Goal: Information Seeking & Learning: Learn about a topic

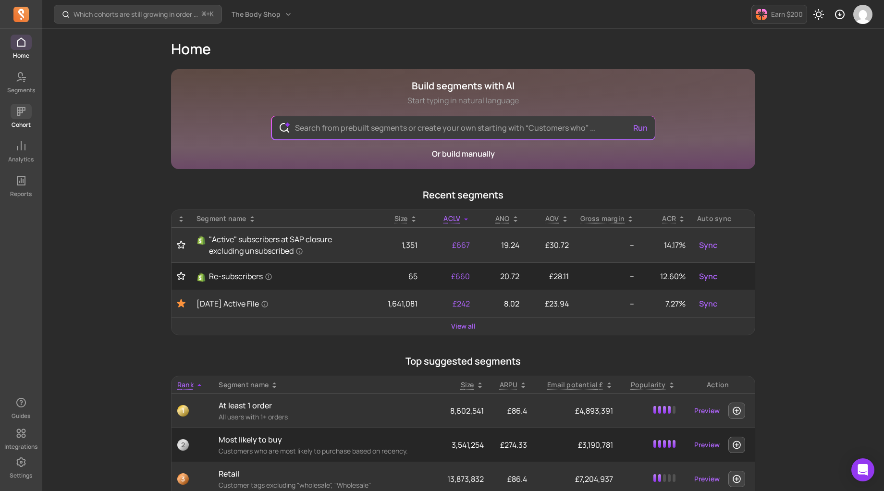
click at [16, 121] on p "Cohort" at bounding box center [21, 125] width 19 height 8
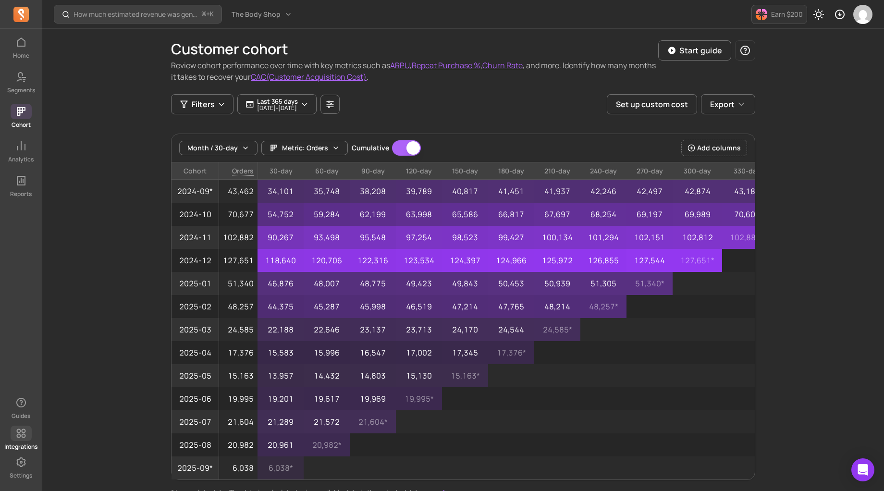
click at [21, 442] on link "Integrations" at bounding box center [21, 438] width 42 height 25
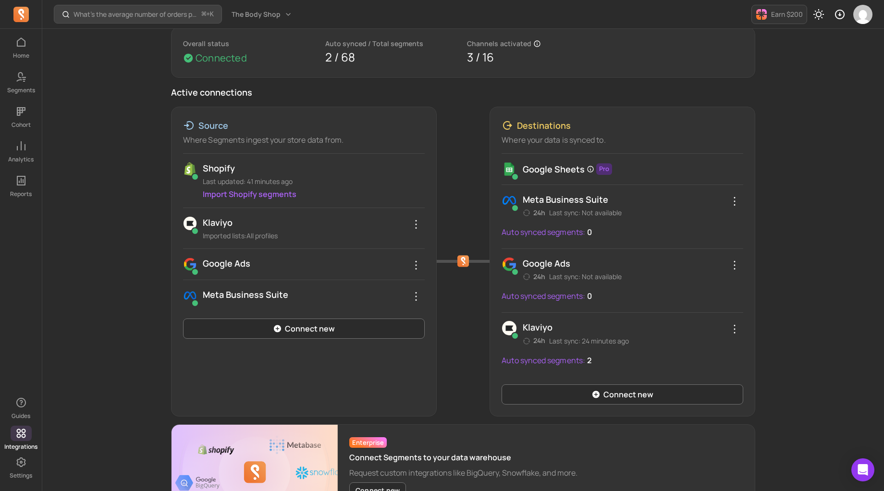
scroll to position [64, 0]
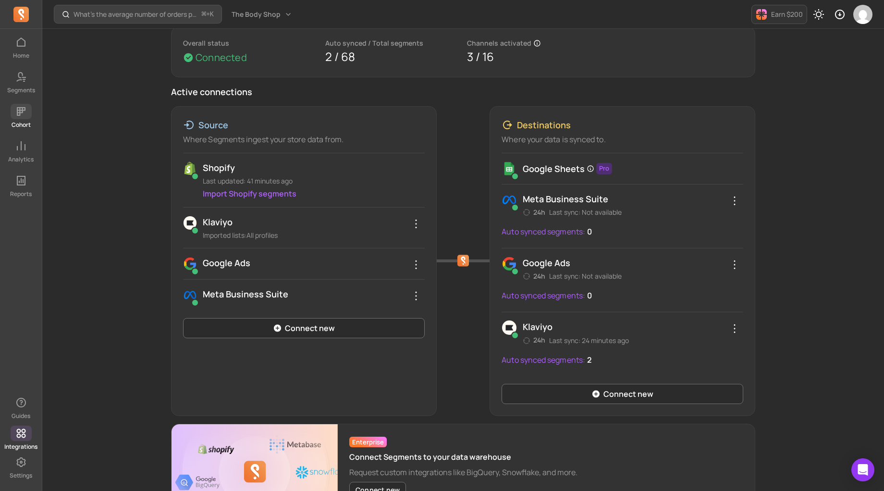
click at [17, 118] on span at bounding box center [21, 111] width 21 height 15
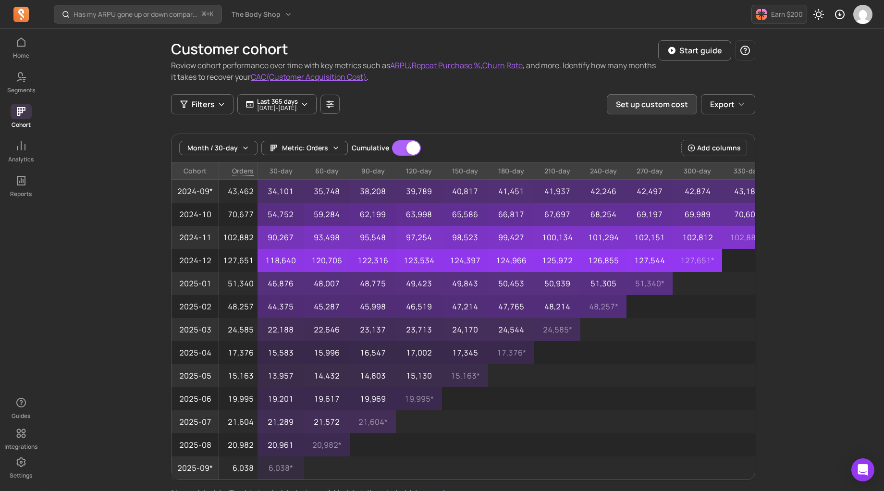
click at [647, 107] on button "Set up custom cost" at bounding box center [652, 104] width 90 height 20
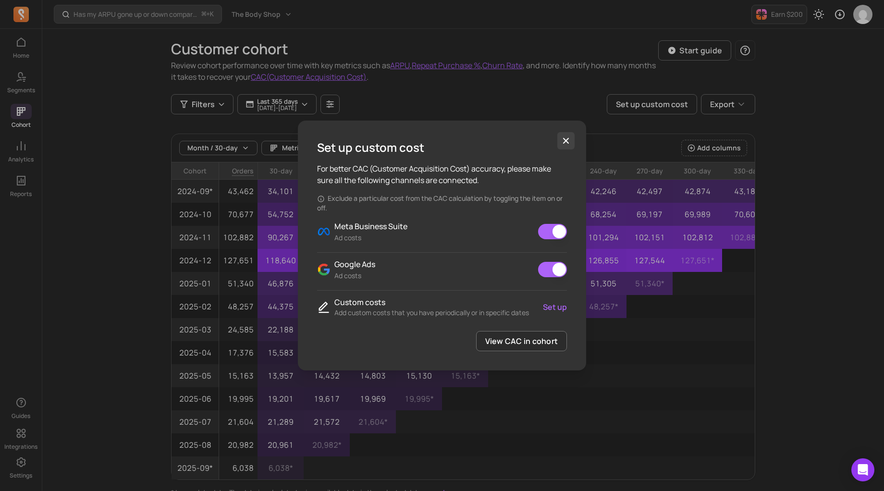
click at [563, 145] on icon "button" at bounding box center [566, 141] width 10 height 10
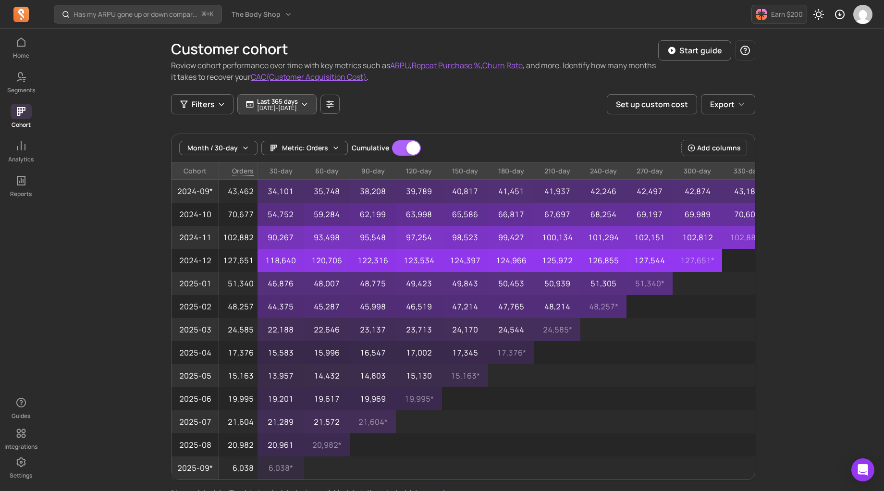
click at [298, 110] on p "2024-09-11 - 2025-09-11" at bounding box center [277, 108] width 41 height 6
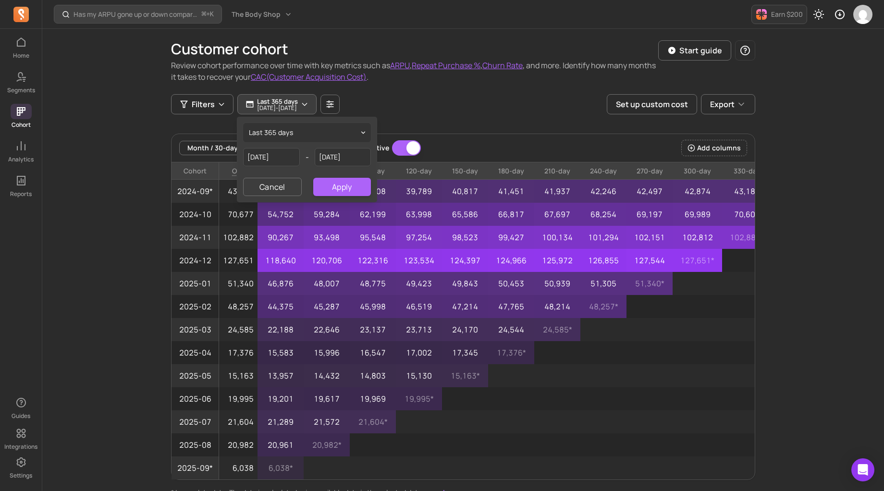
click at [443, 102] on div "Filters Last 365 days 2024-09-11 - 2025-09-11 last 365 days 2024-09-11 - 2025-0…" at bounding box center [463, 104] width 584 height 20
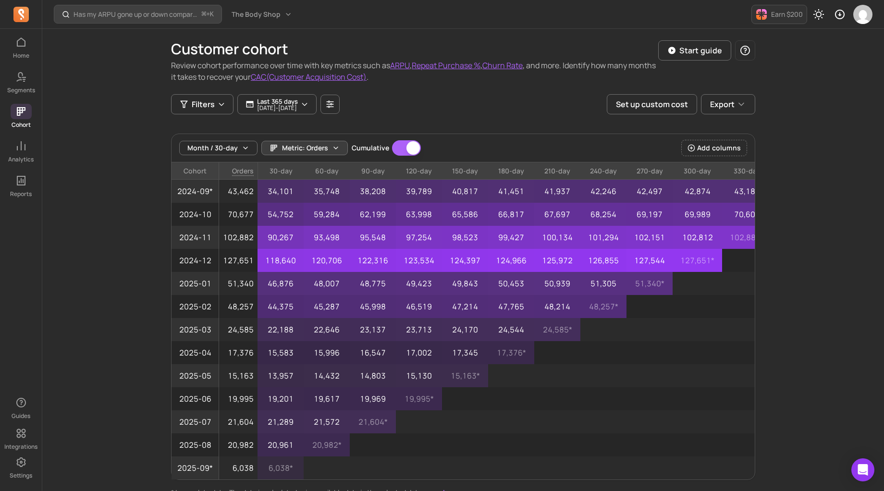
click at [318, 150] on span "Metric: Orders" at bounding box center [305, 148] width 46 height 10
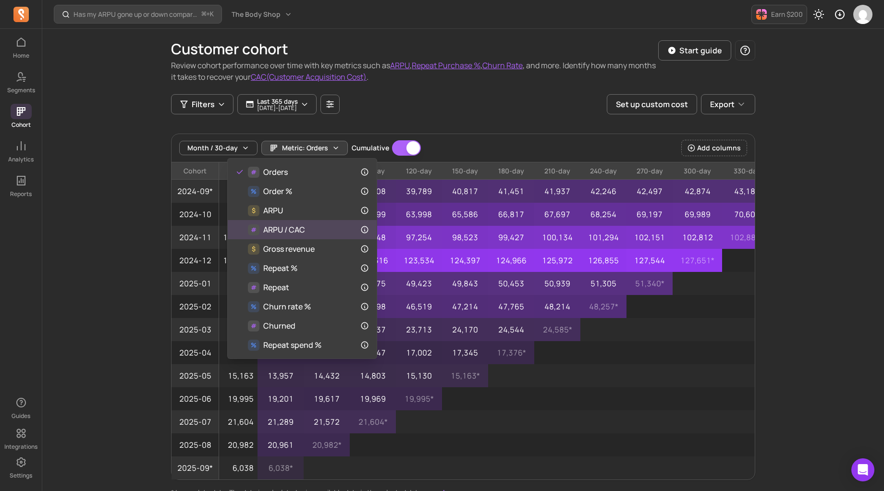
click at [302, 233] on span "ARPU / CAC" at bounding box center [284, 230] width 42 height 12
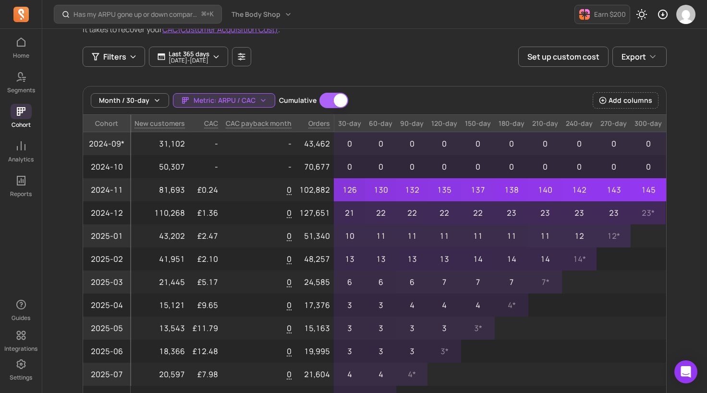
scroll to position [44, 0]
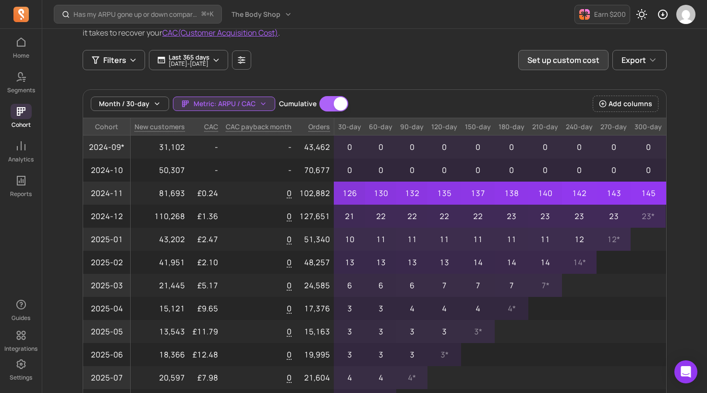
click at [536, 59] on button "Set up custom cost" at bounding box center [564, 60] width 90 height 20
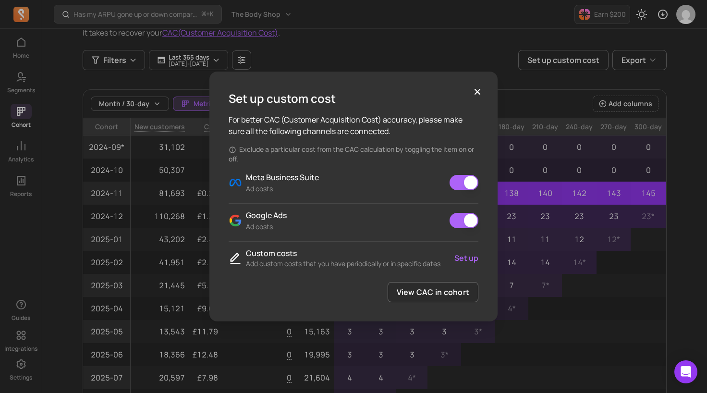
drag, startPoint x: 476, startPoint y: 90, endPoint x: 431, endPoint y: 122, distance: 54.8
click at [476, 90] on icon "button" at bounding box center [478, 92] width 6 height 6
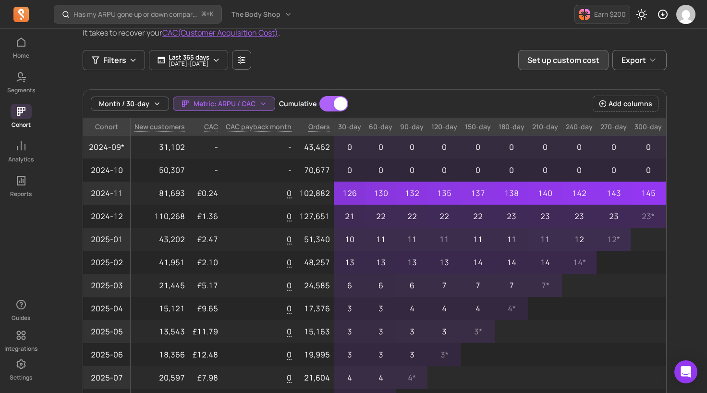
click at [536, 59] on button "Set up custom cost" at bounding box center [564, 60] width 90 height 20
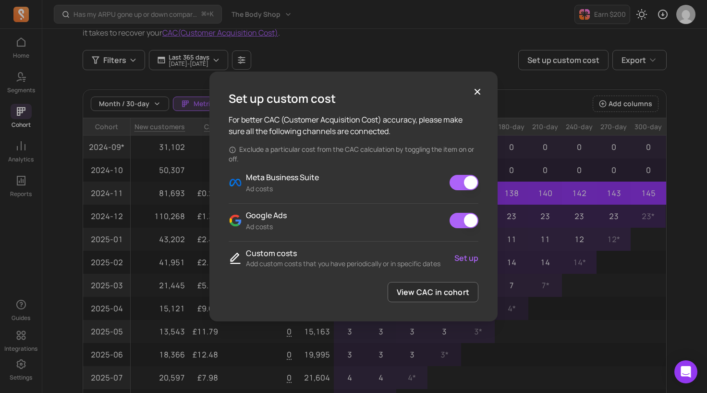
click at [468, 259] on link "Set up" at bounding box center [467, 258] width 24 height 12
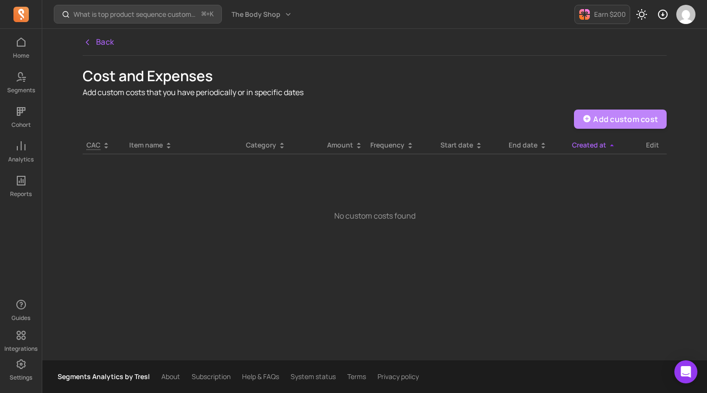
click at [608, 120] on button "Add custom cost" at bounding box center [620, 119] width 93 height 19
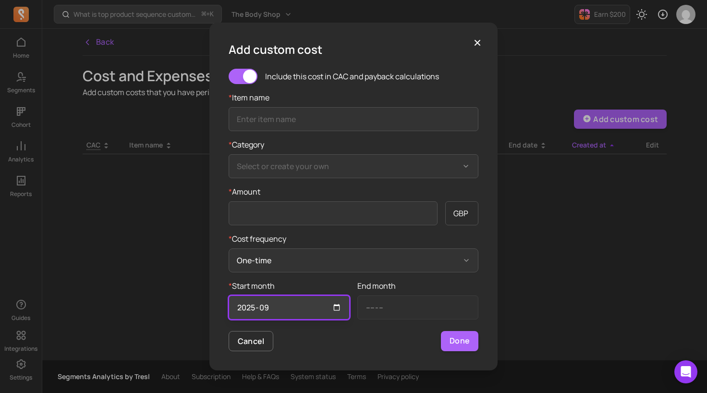
click at [309, 308] on input "2025-09" at bounding box center [289, 308] width 121 height 24
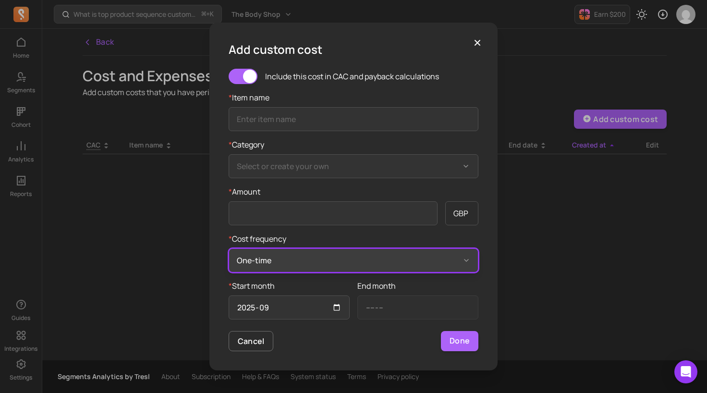
click at [289, 259] on button "One-time" at bounding box center [354, 260] width 250 height 24
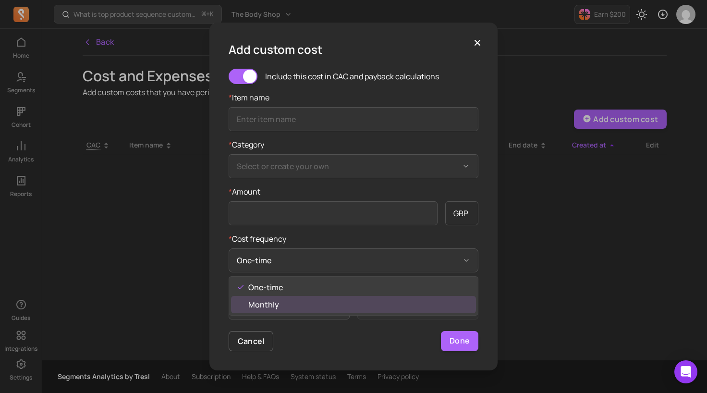
click at [289, 302] on div "Monthly" at bounding box center [353, 304] width 245 height 17
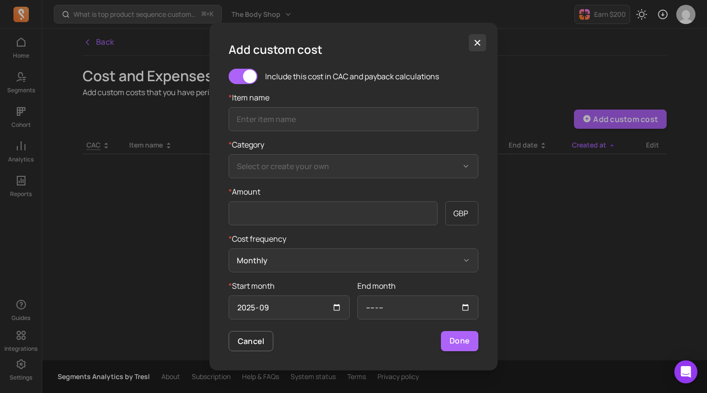
click at [473, 43] on icon "button" at bounding box center [478, 43] width 10 height 10
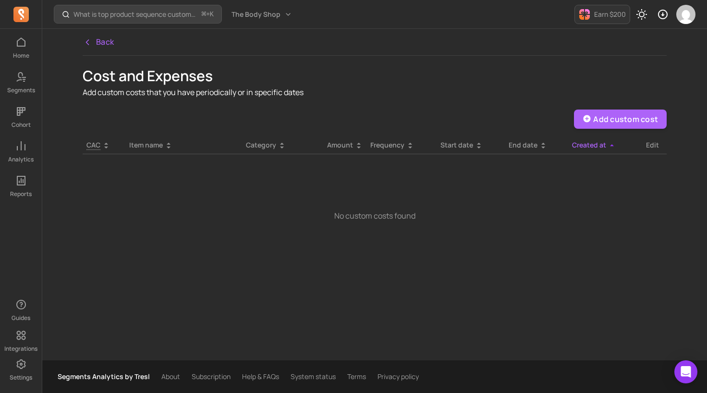
click at [111, 43] on button "Back" at bounding box center [99, 42] width 32 height 26
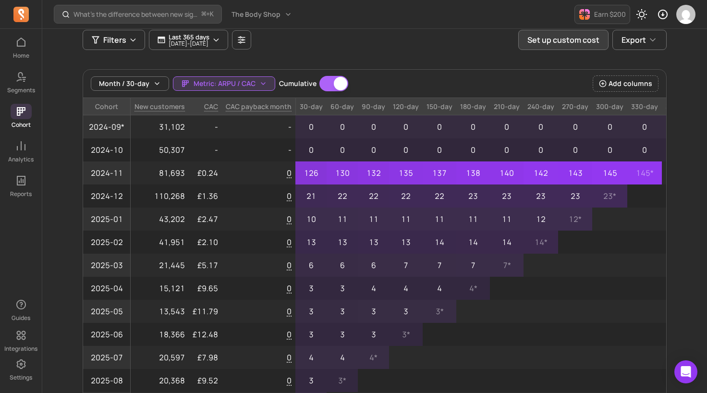
scroll to position [63, 0]
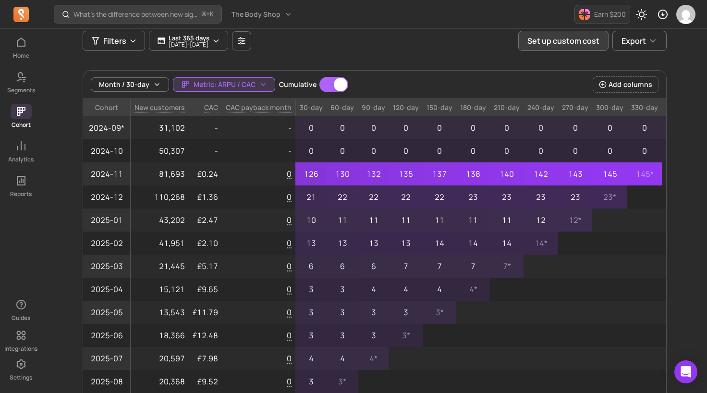
click at [547, 37] on button "Set up custom cost" at bounding box center [564, 41] width 90 height 20
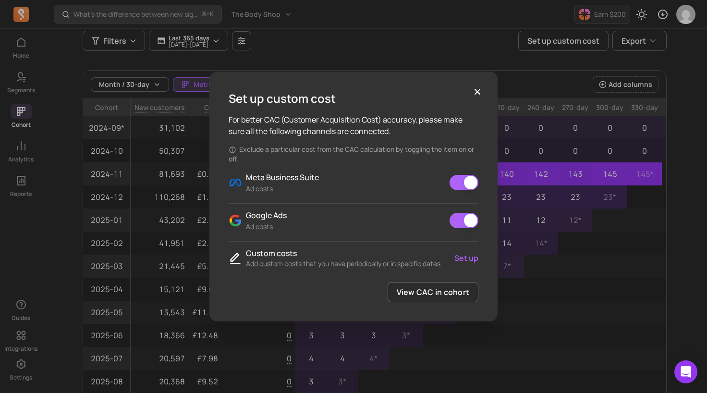
click at [458, 256] on link "Set up" at bounding box center [467, 258] width 24 height 12
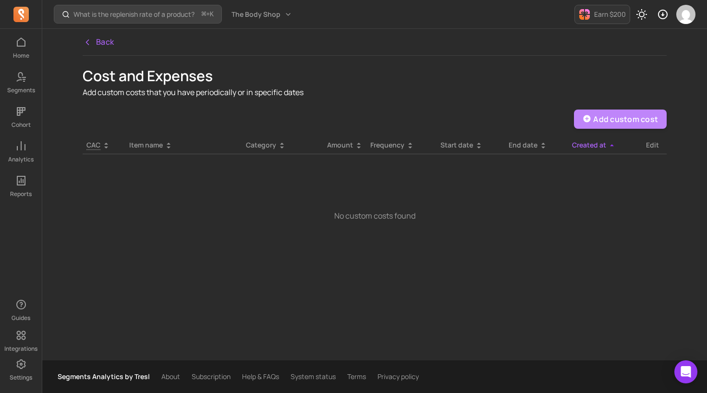
click at [605, 117] on button "Add custom cost" at bounding box center [620, 119] width 93 height 19
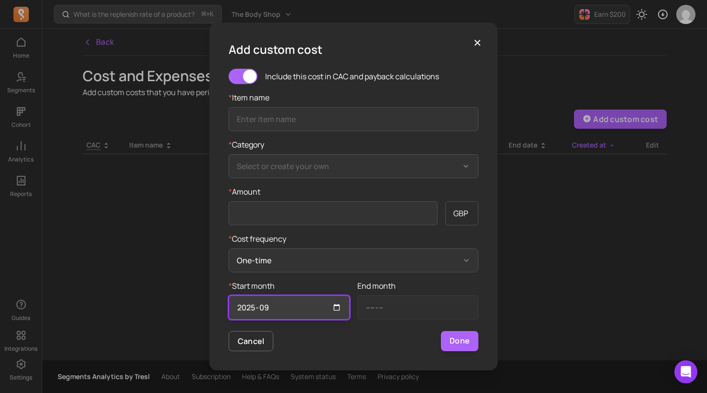
click at [304, 306] on input "2025-09" at bounding box center [289, 308] width 121 height 24
click at [334, 310] on input "2025-09" at bounding box center [289, 308] width 121 height 24
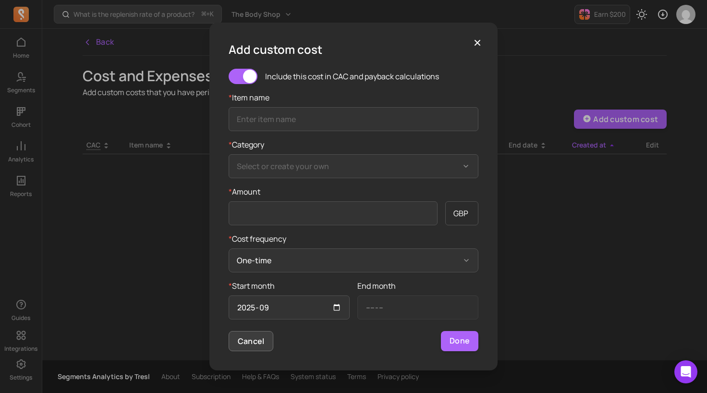
drag, startPoint x: 295, startPoint y: 353, endPoint x: 266, endPoint y: 342, distance: 30.6
click at [293, 352] on div "Add custom cost Include this cost in CAC and payback calculations * Item name *…" at bounding box center [354, 197] width 288 height 348
click at [240, 343] on button "Cancel" at bounding box center [251, 341] width 45 height 20
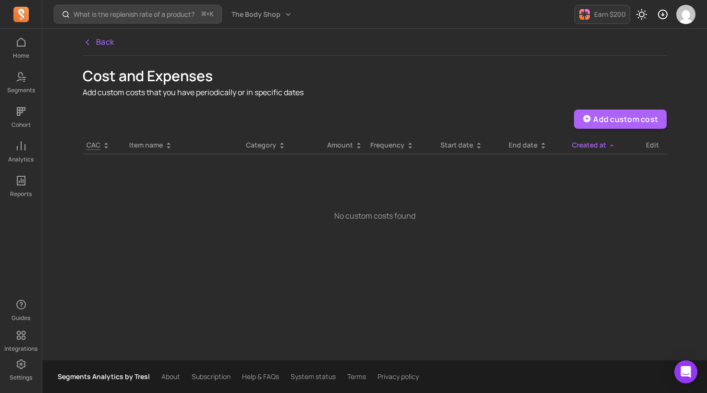
click at [104, 37] on button "Back" at bounding box center [99, 42] width 32 height 26
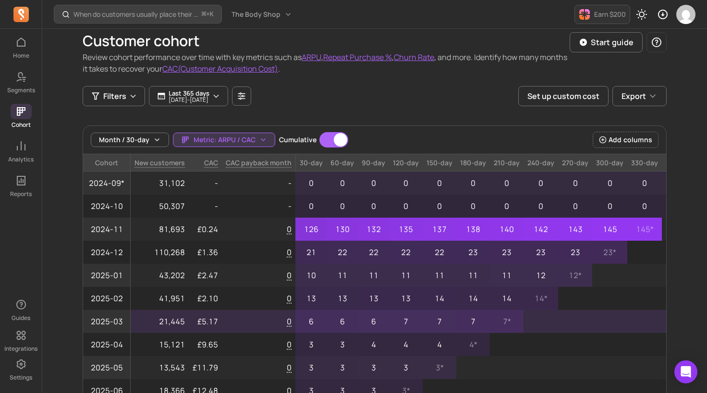
scroll to position [3, 0]
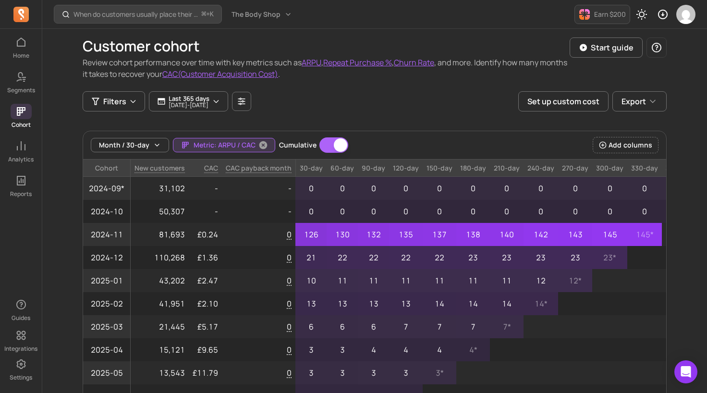
click at [242, 146] on span "Metric: ARPU / CAC" at bounding box center [225, 145] width 62 height 10
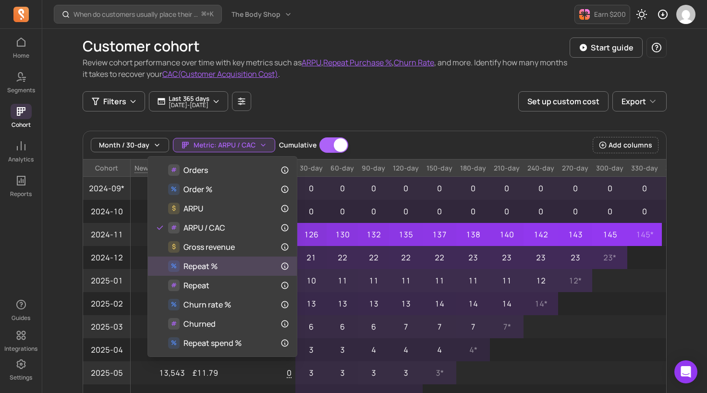
click at [223, 268] on div "% Repeat %" at bounding box center [223, 266] width 134 height 12
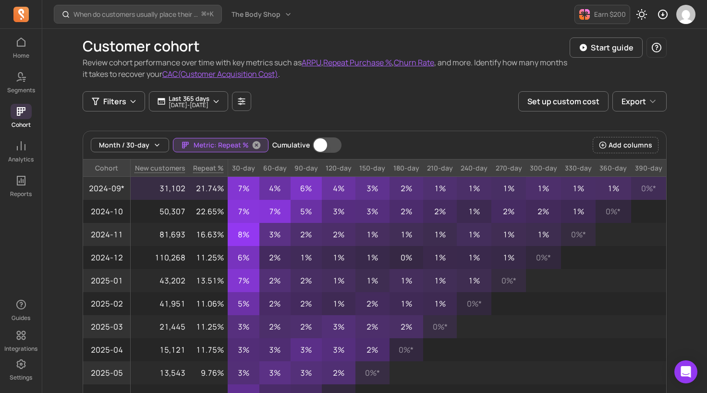
click at [230, 146] on span "Metric: Repeat %" at bounding box center [221, 145] width 55 height 10
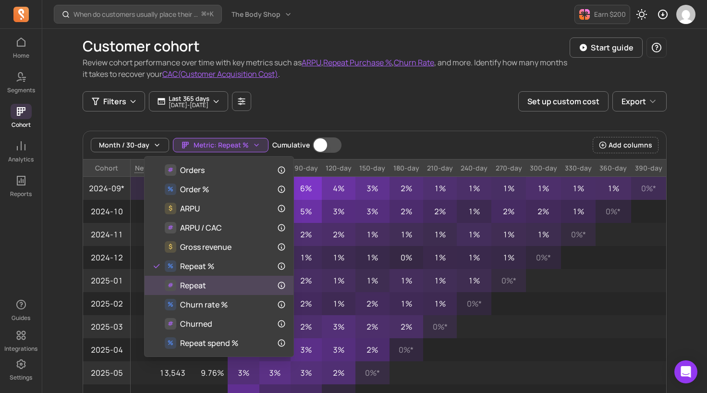
click at [201, 289] on span "Repeat" at bounding box center [193, 286] width 26 height 12
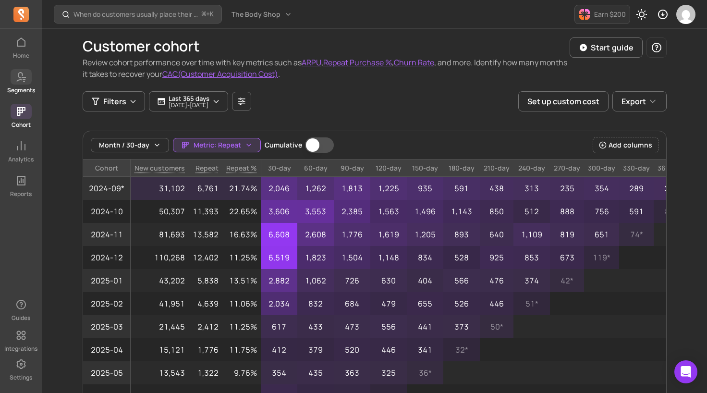
click at [24, 86] on link "Segments" at bounding box center [21, 81] width 42 height 25
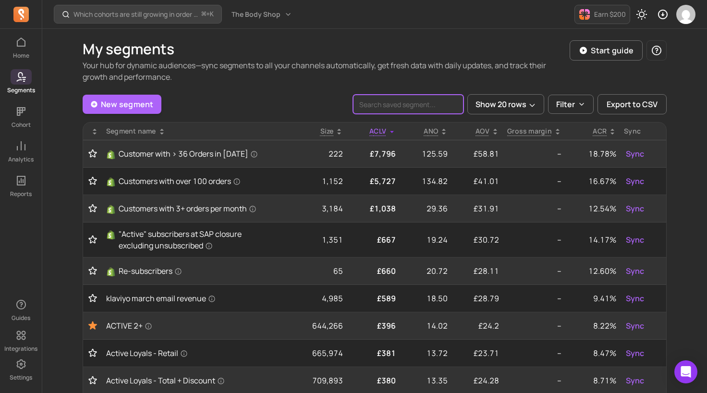
click at [429, 101] on input "search" at bounding box center [408, 104] width 111 height 19
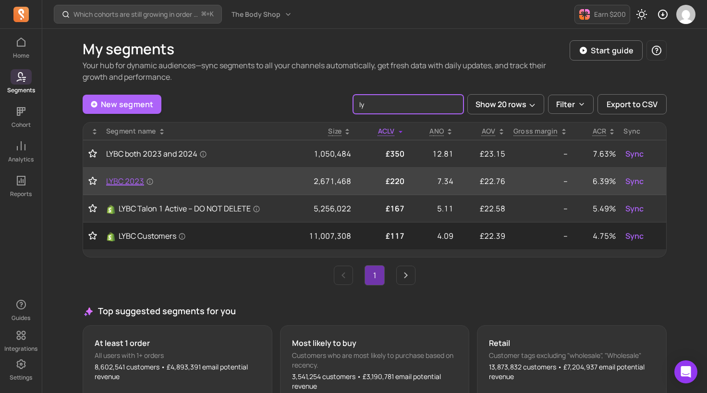
type input "ly"
click at [130, 182] on span "LYBC 2023" at bounding box center [130, 181] width 48 height 12
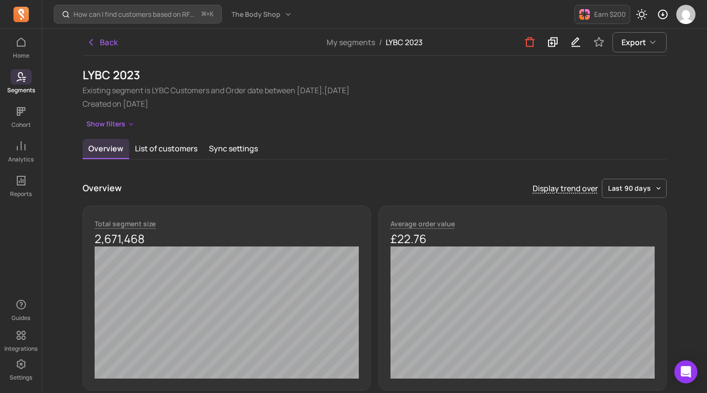
click at [107, 42] on button "Back" at bounding box center [102, 42] width 39 height 19
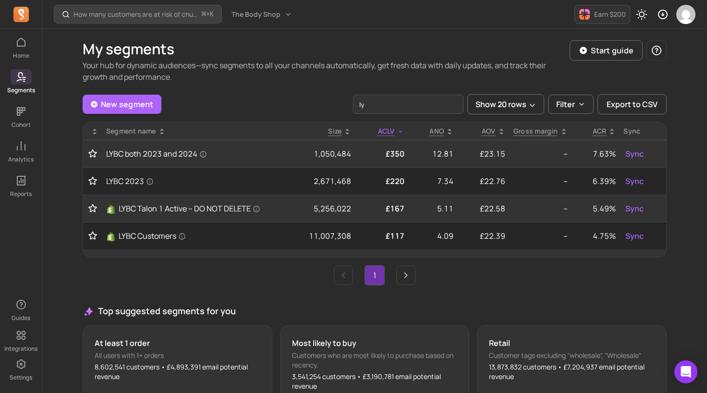
type input "l"
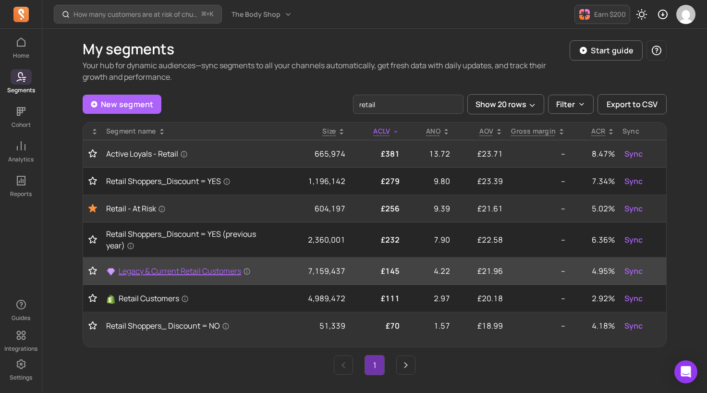
type input "retail"
click at [173, 271] on span "Legacy & Current Retail Customers" at bounding box center [185, 271] width 132 height 12
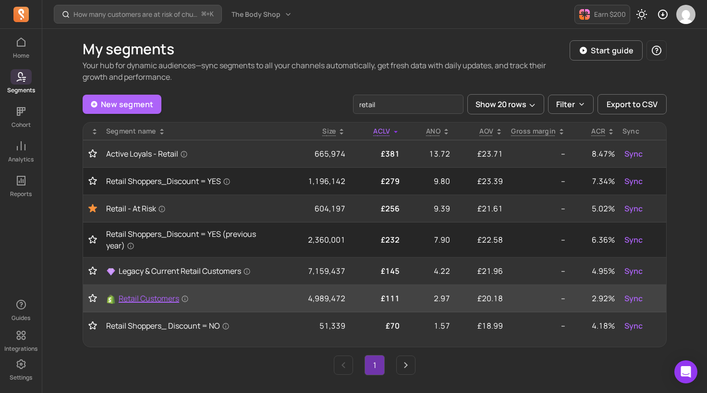
click at [149, 300] on span "Retail Customers" at bounding box center [154, 299] width 70 height 12
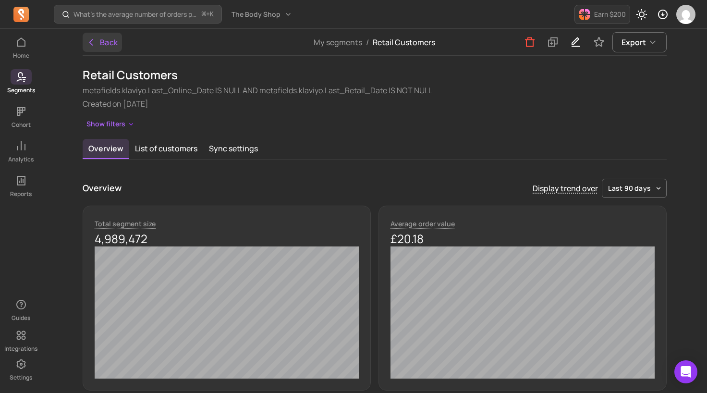
click at [94, 46] on icon "button" at bounding box center [92, 42] width 10 height 10
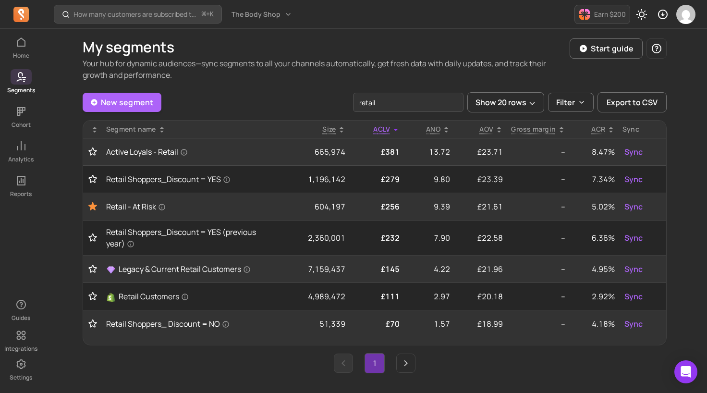
scroll to position [2, 0]
